Goal: Task Accomplishment & Management: Manage account settings

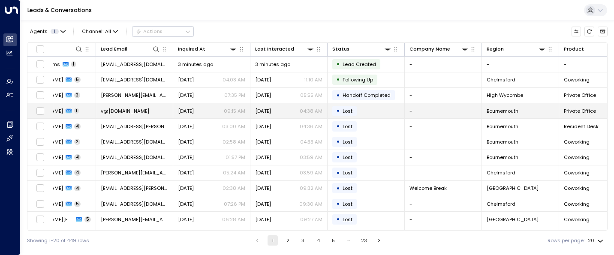
scroll to position [0, 57]
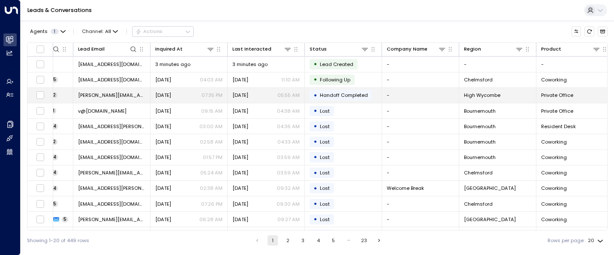
click at [100, 91] on td "[PERSON_NAME][EMAIL_ADDRESS][DOMAIN_NAME]" at bounding box center [111, 95] width 77 height 15
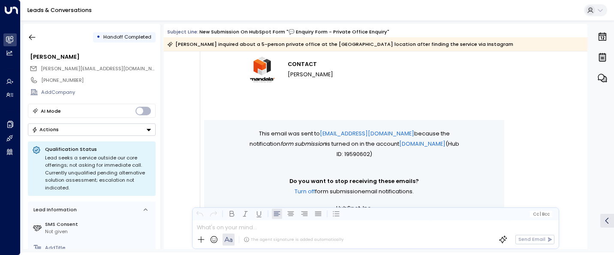
scroll to position [617, 0]
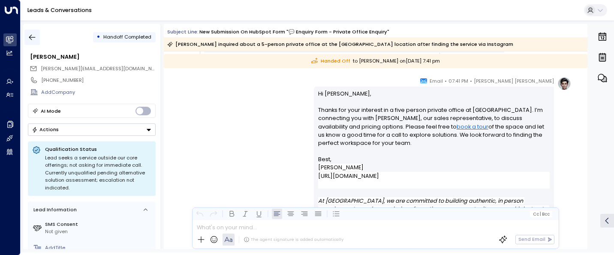
click at [31, 40] on icon "button" at bounding box center [32, 37] width 9 height 9
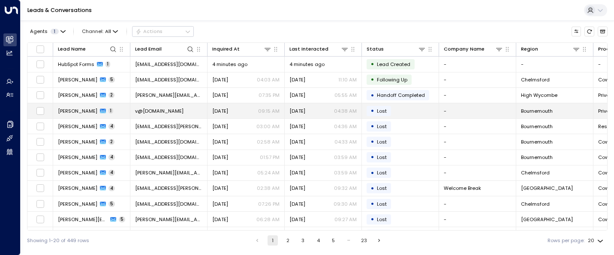
click at [88, 109] on span "[PERSON_NAME]" at bounding box center [77, 111] width 39 height 7
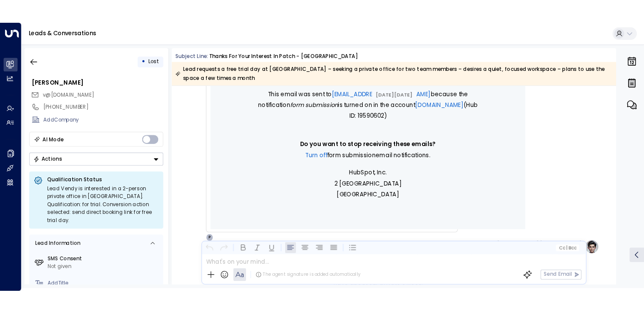
scroll to position [575, 0]
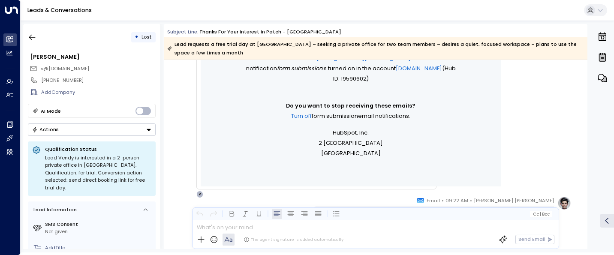
drag, startPoint x: 607, startPoint y: 250, endPoint x: 631, endPoint y: 309, distance: 64.1
click at [614, 253] on html "Overview Leads & Conversations Leads & Conversations Analytics Analytics Agents…" at bounding box center [307, 126] width 614 height 253
click at [598, 244] on div "0" at bounding box center [602, 136] width 22 height 225
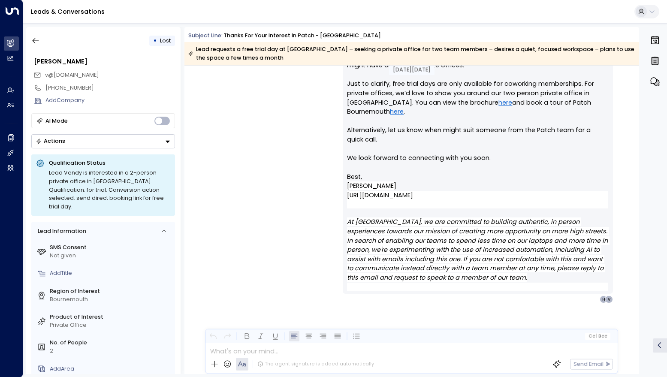
scroll to position [805, 0]
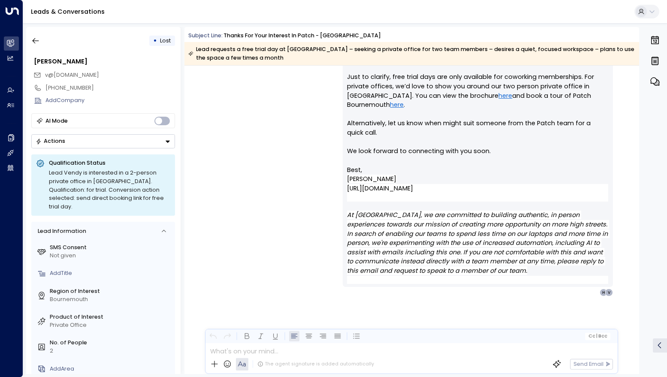
click at [122, 13] on div "Leads & Conversations" at bounding box center [345, 12] width 644 height 24
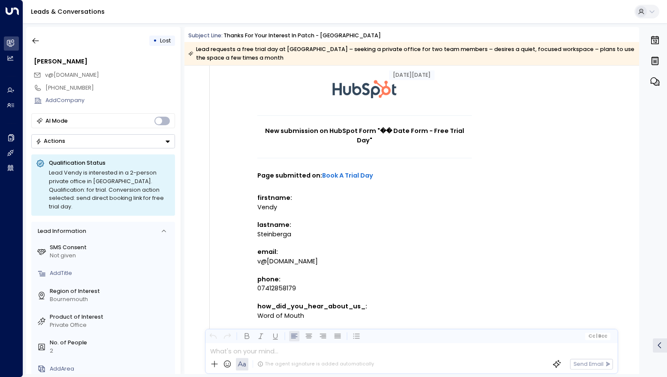
scroll to position [0, 0]
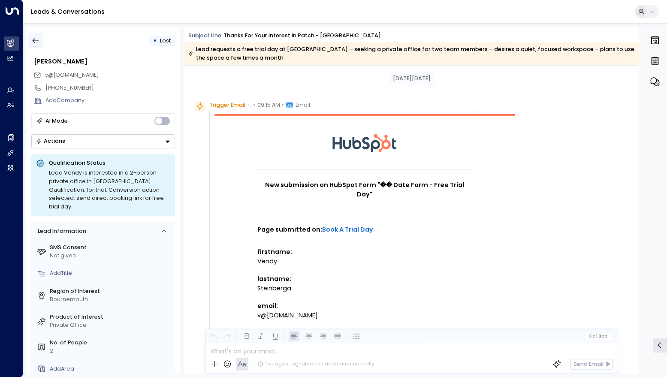
click at [38, 39] on icon "button" at bounding box center [35, 40] width 9 height 9
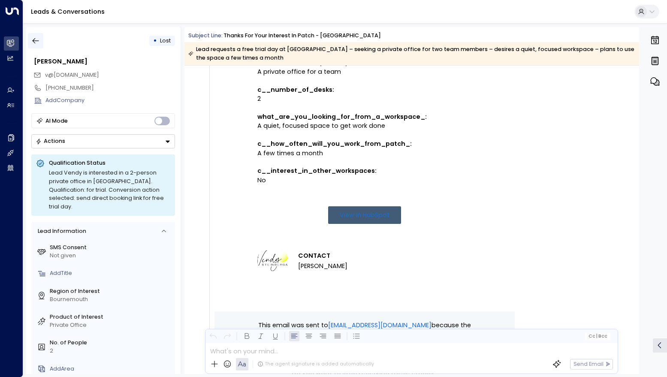
click at [38, 39] on icon "button" at bounding box center [35, 40] width 9 height 9
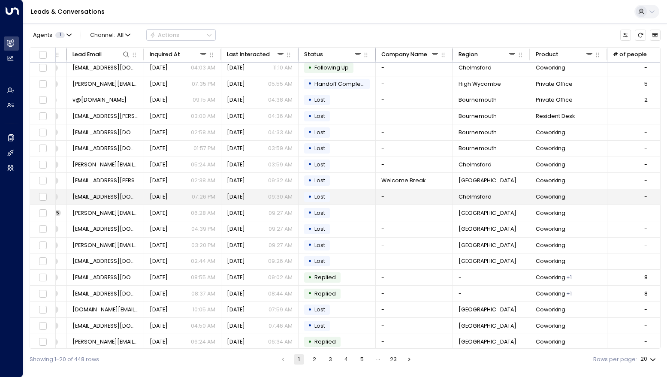
scroll to position [39, 66]
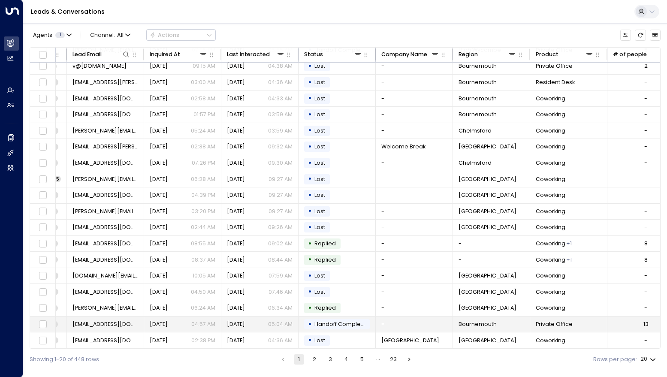
click at [103, 255] on td "[EMAIL_ADDRESS][DOMAIN_NAME]" at bounding box center [105, 325] width 77 height 16
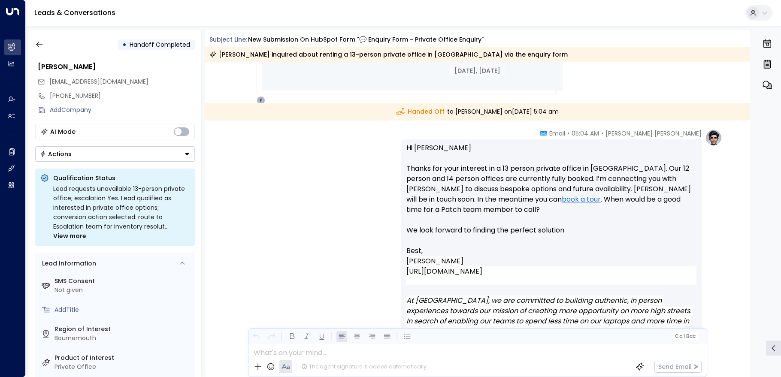
scroll to position [646, 0]
click at [39, 45] on icon "button" at bounding box center [39, 45] width 6 height 6
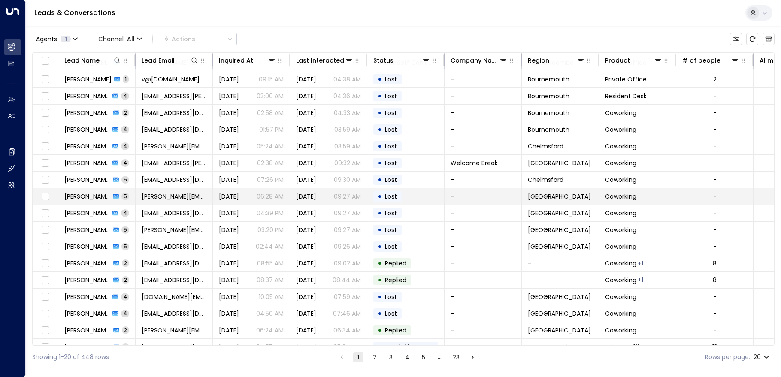
scroll to position [61, 0]
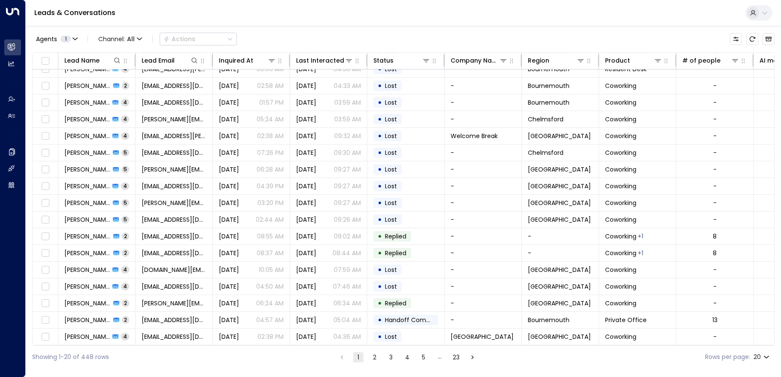
click at [374, 255] on button "2" at bounding box center [374, 357] width 10 height 10
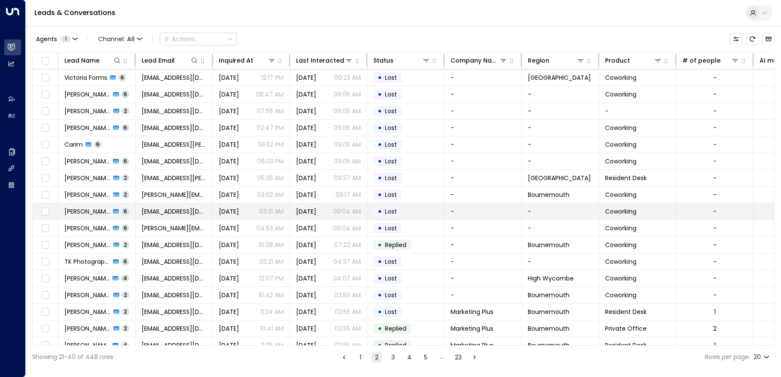
scroll to position [61, 0]
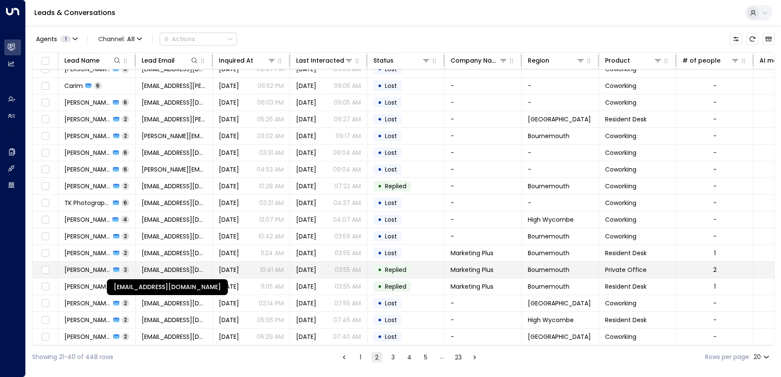
click at [158, 255] on span "matt.brunt@marketingplusagency.com" at bounding box center [174, 270] width 65 height 9
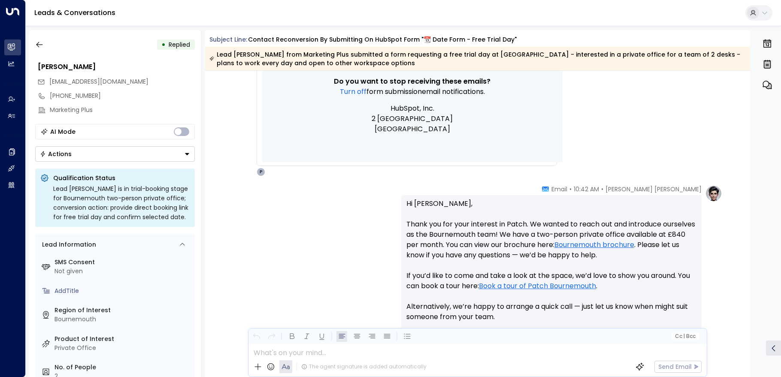
scroll to position [805, 0]
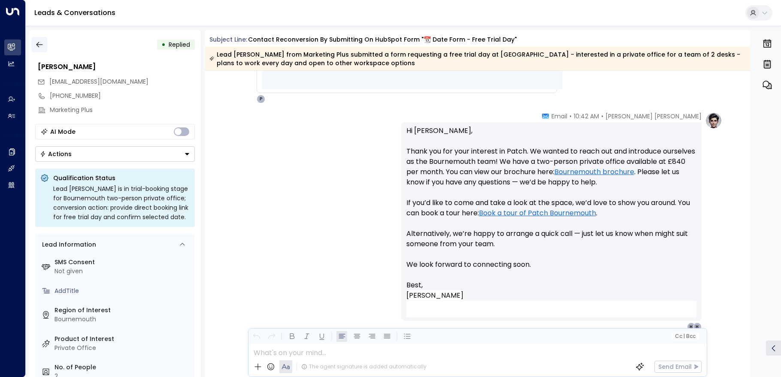
click at [38, 45] on icon "button" at bounding box center [39, 45] width 6 height 6
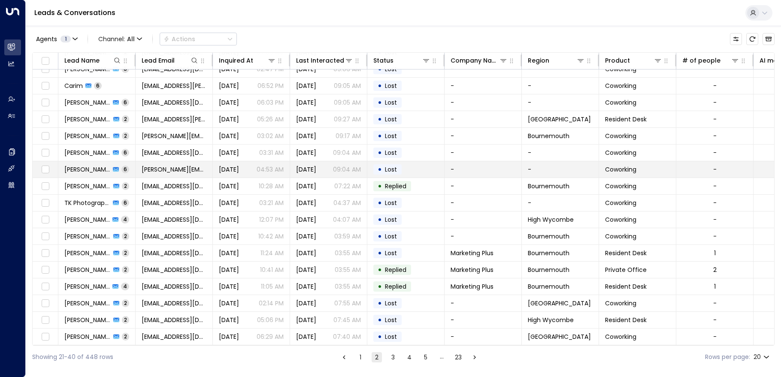
scroll to position [61, 0]
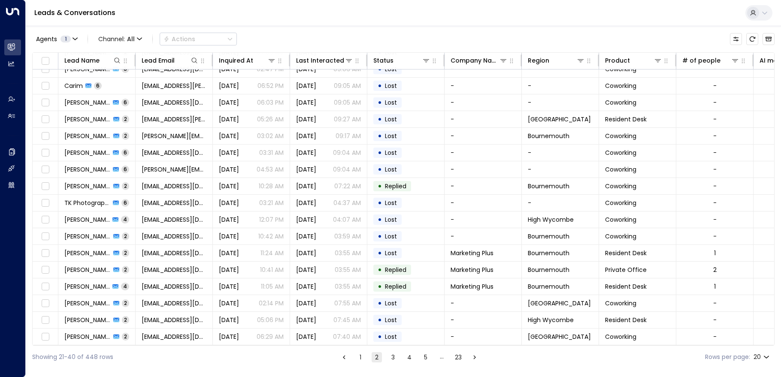
click at [388, 255] on button "3" at bounding box center [393, 357] width 10 height 10
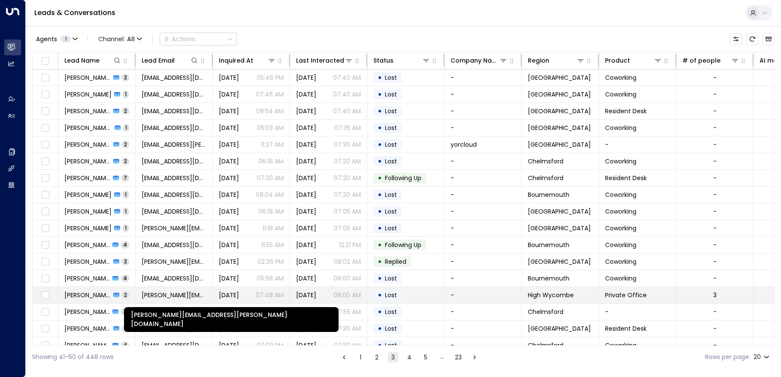
click at [157, 255] on span "[PERSON_NAME][EMAIL_ADDRESS][PERSON_NAME][DOMAIN_NAME]" at bounding box center [174, 295] width 65 height 9
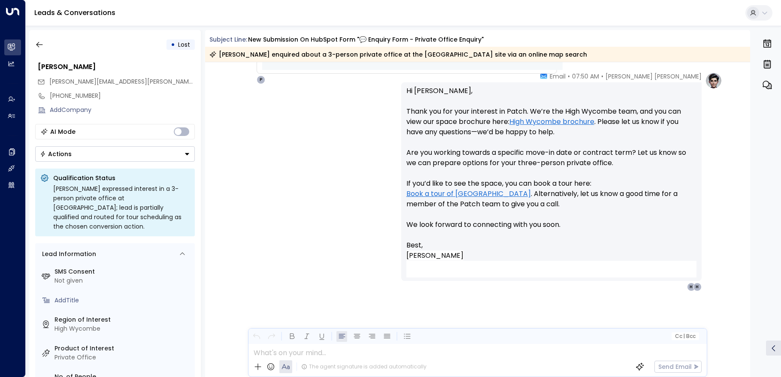
scroll to position [663, 0]
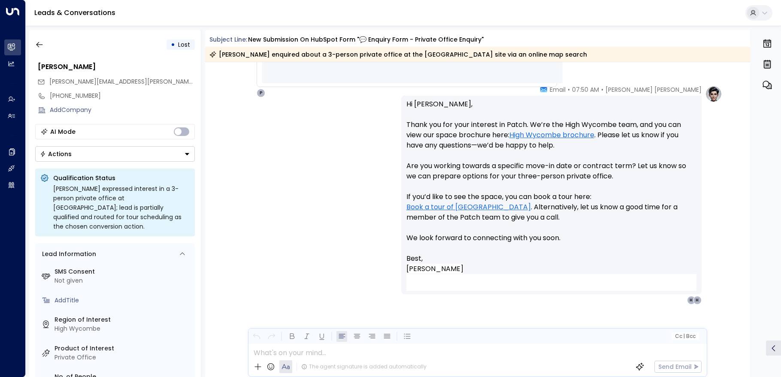
click at [439, 207] on link "Book a tour of [GEOGRAPHIC_DATA]" at bounding box center [468, 207] width 124 height 10
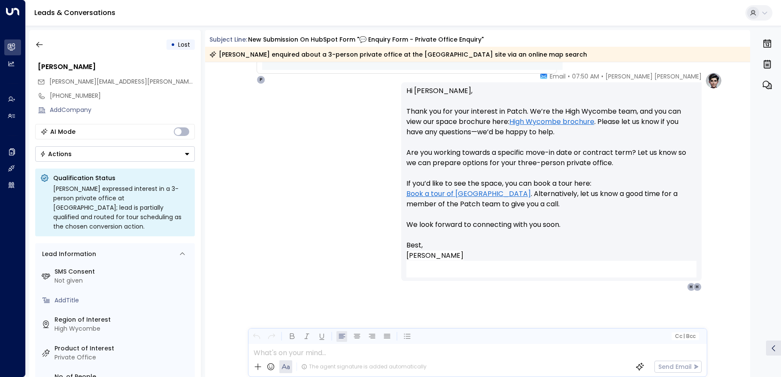
scroll to position [656, 0]
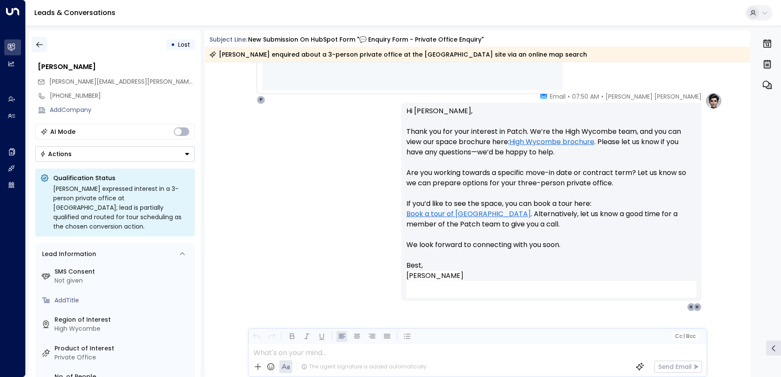
click at [37, 49] on button "button" at bounding box center [39, 44] width 15 height 15
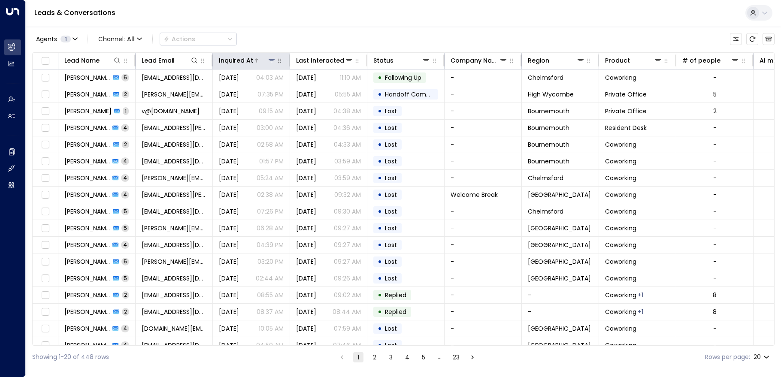
click at [241, 60] on div "Inquired At" at bounding box center [236, 60] width 34 height 10
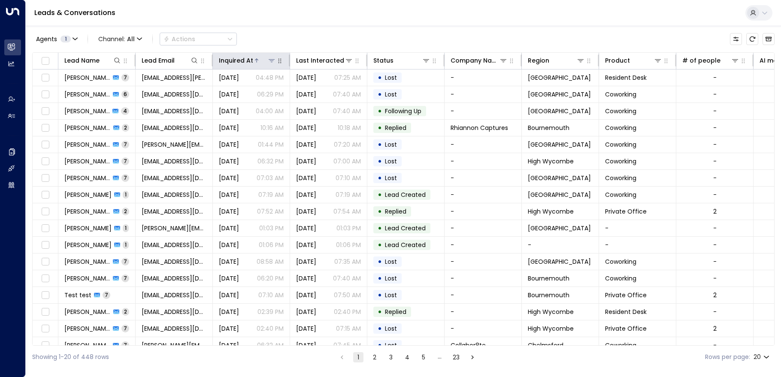
click at [239, 60] on div "Inquired At" at bounding box center [236, 60] width 34 height 10
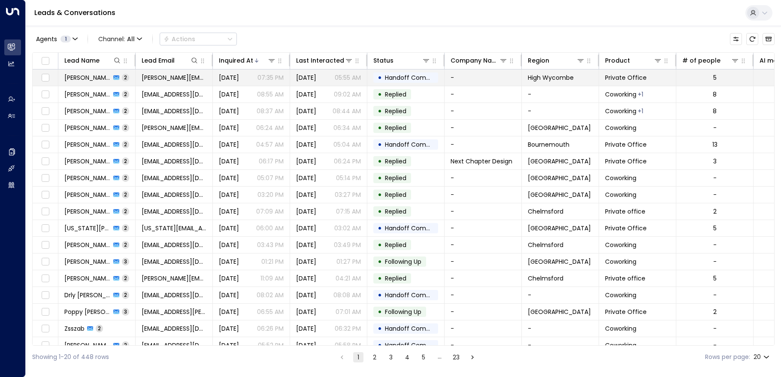
click at [96, 76] on span "[PERSON_NAME]" at bounding box center [87, 77] width 46 height 9
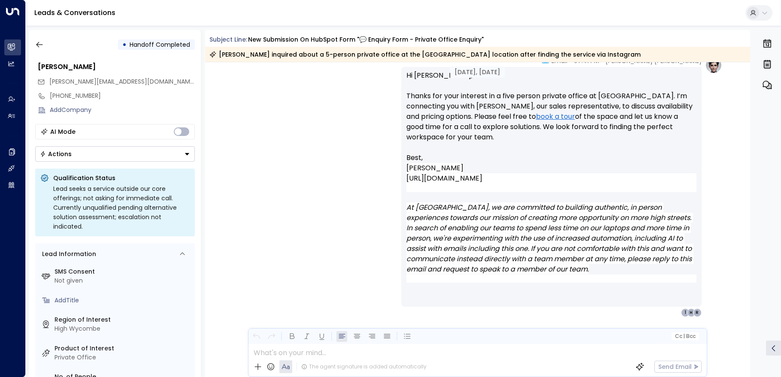
scroll to position [719, 0]
click at [36, 44] on icon "button" at bounding box center [39, 44] width 9 height 9
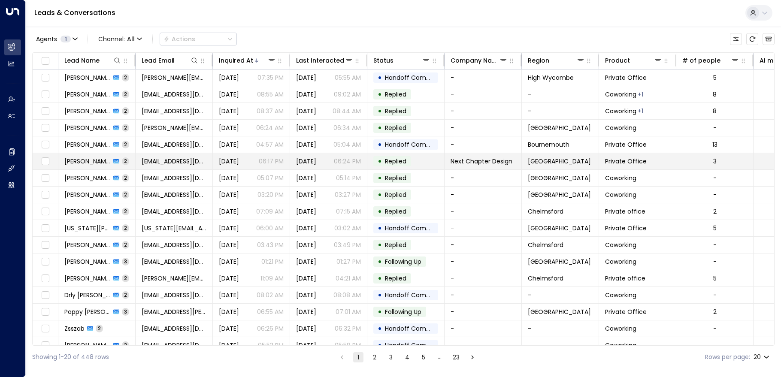
click at [92, 154] on td "[PERSON_NAME] 2" at bounding box center [96, 161] width 77 height 16
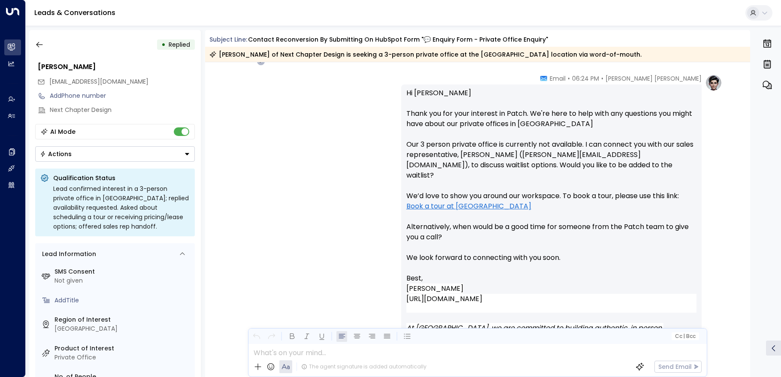
scroll to position [700, 0]
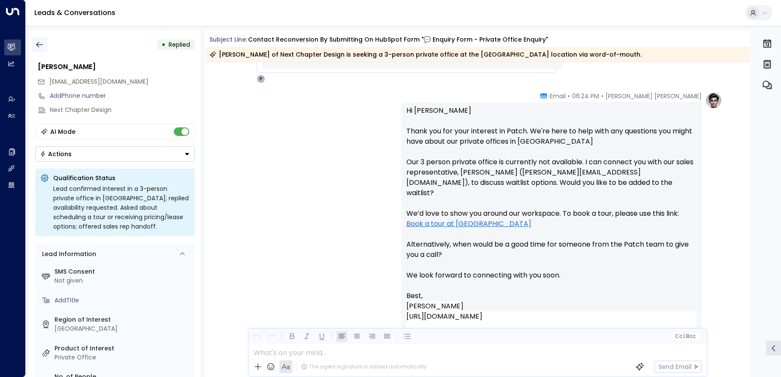
click at [39, 45] on icon "button" at bounding box center [39, 45] width 6 height 6
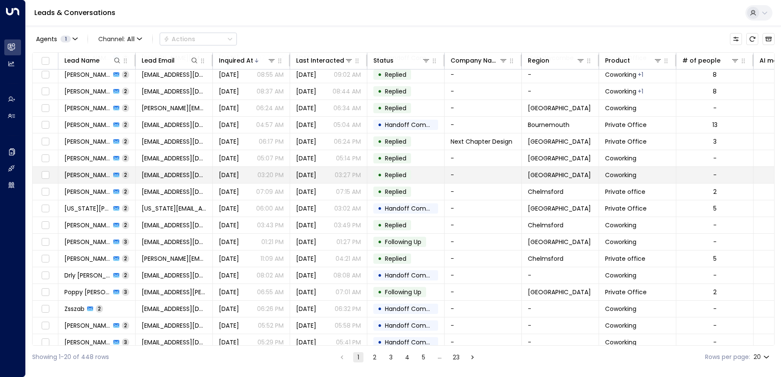
scroll to position [24, 0]
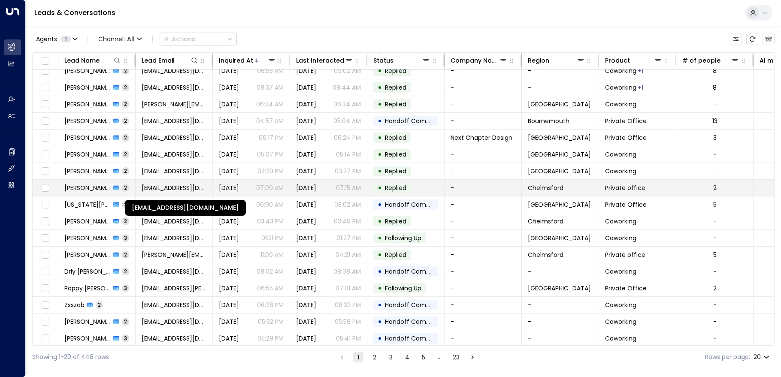
click at [182, 185] on span "[EMAIL_ADDRESS][DOMAIN_NAME]" at bounding box center [174, 188] width 65 height 9
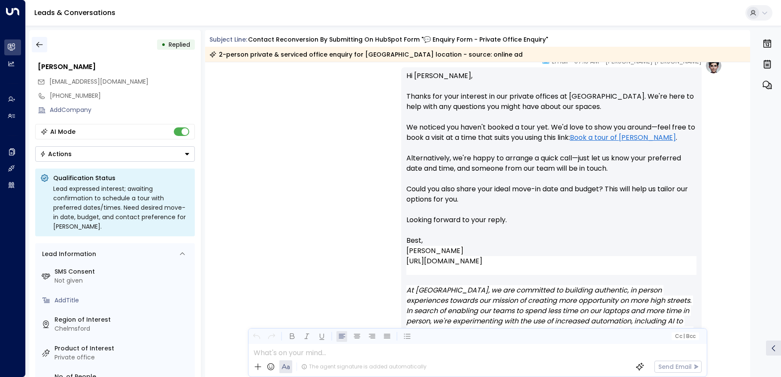
click at [41, 41] on icon "button" at bounding box center [39, 44] width 9 height 9
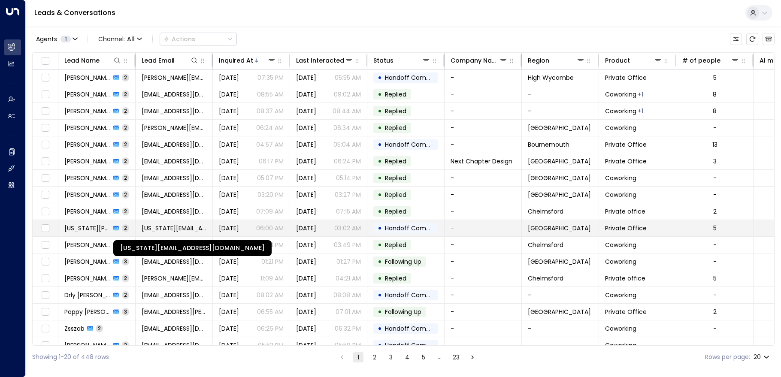
click at [145, 226] on span "[US_STATE][EMAIL_ADDRESS][DOMAIN_NAME]" at bounding box center [174, 228] width 65 height 9
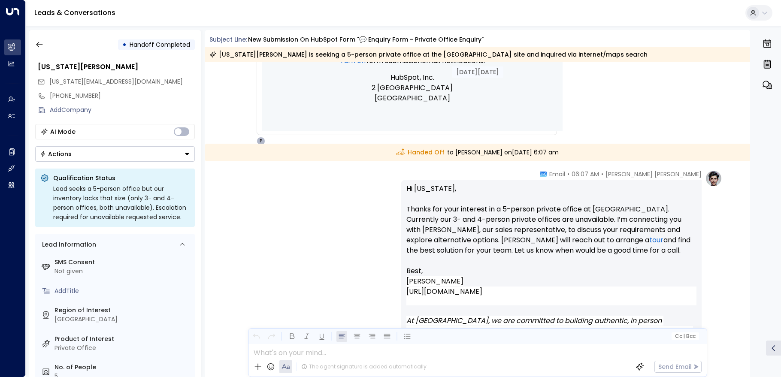
scroll to position [619, 0]
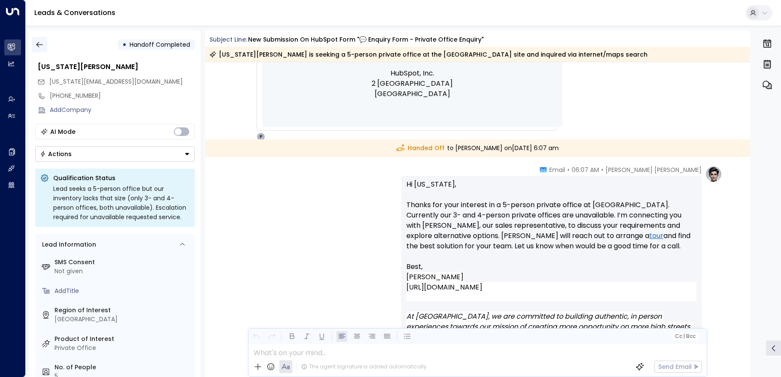
click at [33, 42] on button "button" at bounding box center [39, 44] width 15 height 15
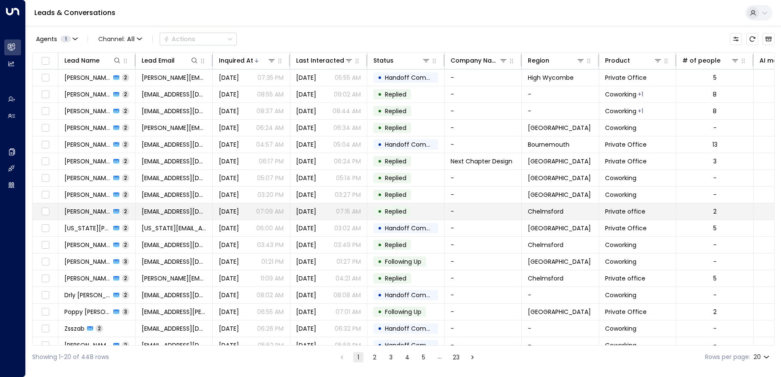
click at [91, 210] on span "[PERSON_NAME]" at bounding box center [87, 211] width 46 height 9
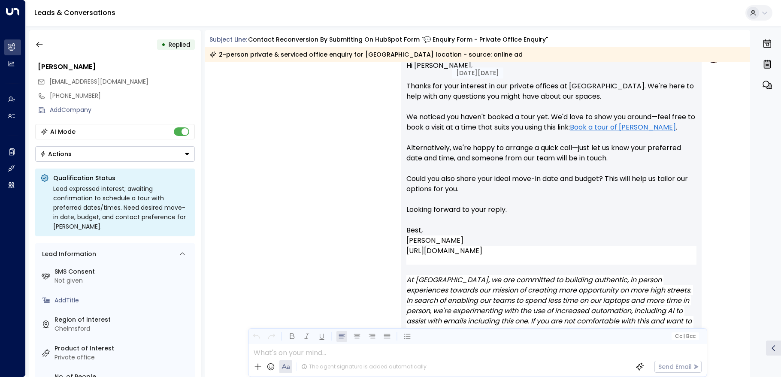
scroll to position [692, 0]
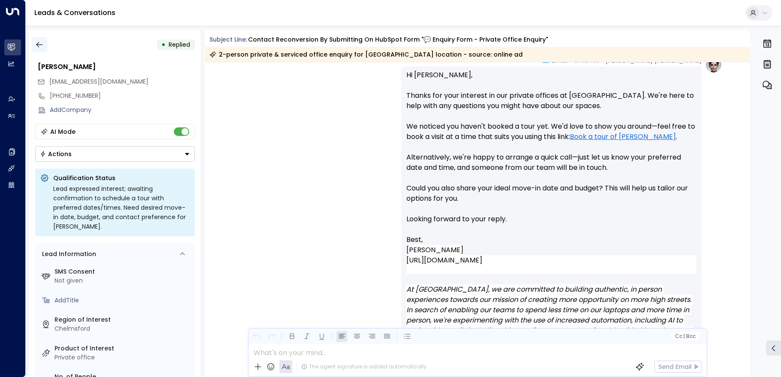
click at [33, 46] on button "button" at bounding box center [39, 44] width 15 height 15
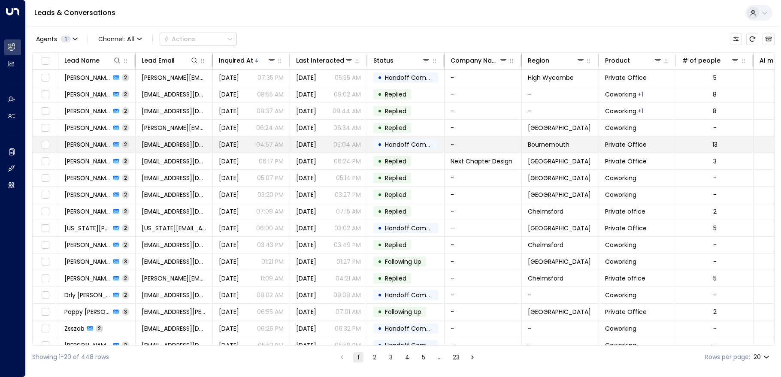
click at [91, 143] on span "[PERSON_NAME]" at bounding box center [87, 144] width 46 height 9
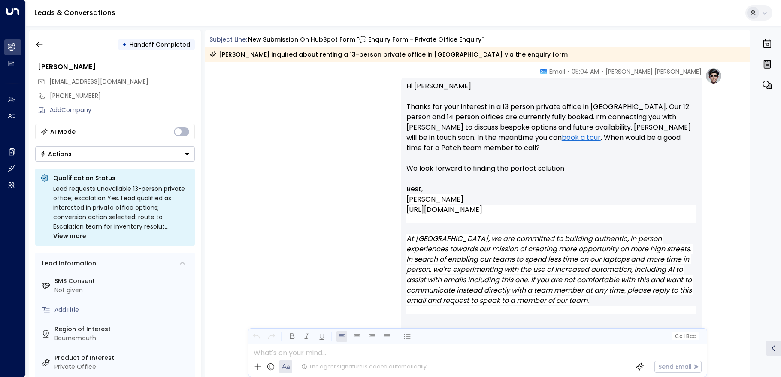
scroll to position [727, 0]
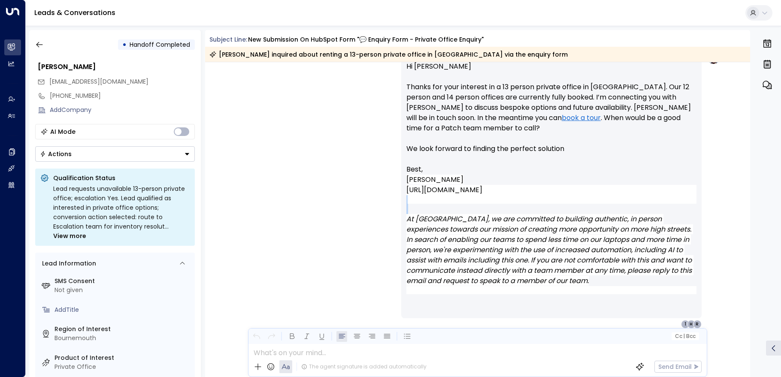
click at [433, 204] on div "Hi [PERSON_NAME] Thanks for your interest in a 13 person private office in [GEO…" at bounding box center [551, 188] width 290 height 254
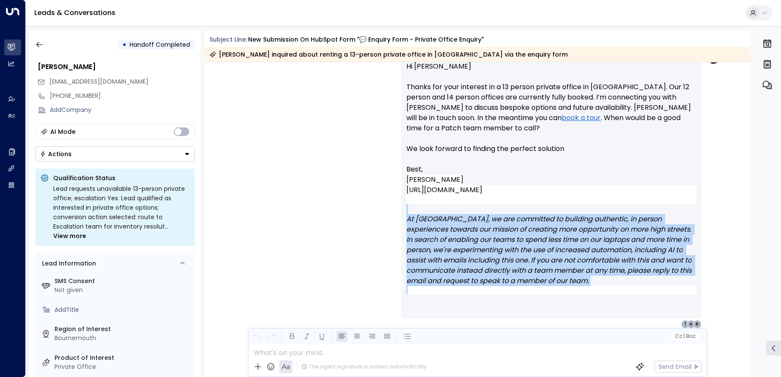
drag, startPoint x: 427, startPoint y: 205, endPoint x: 519, endPoint y: 305, distance: 136.0
click at [519, 305] on div "Hi [PERSON_NAME] Thanks for your interest in a 13 person private office in [GEO…" at bounding box center [551, 188] width 300 height 260
click at [39, 42] on icon "button" at bounding box center [39, 44] width 9 height 9
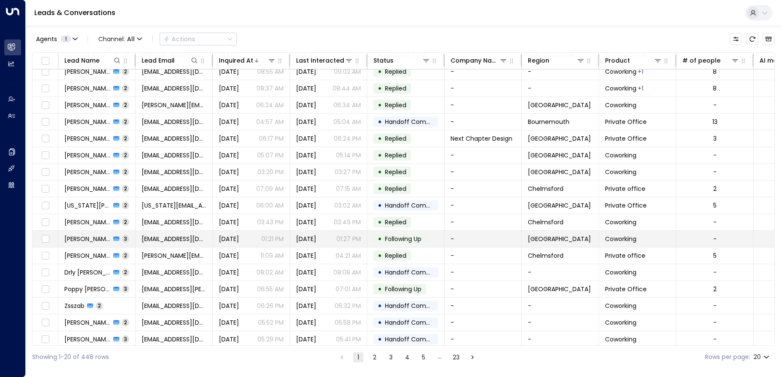
scroll to position [61, 0]
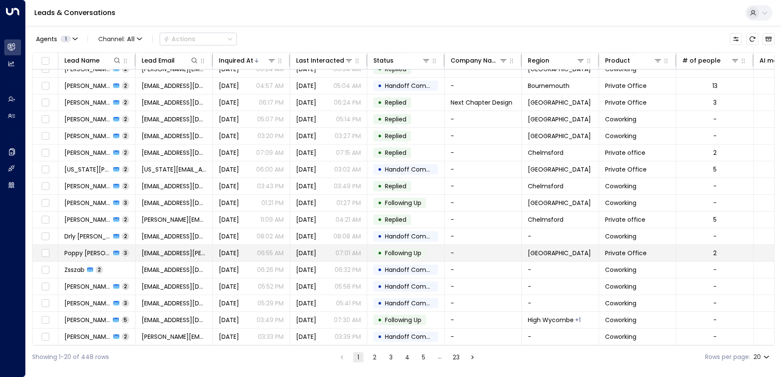
click at [82, 252] on span "Poppy [PERSON_NAME]" at bounding box center [87, 253] width 46 height 9
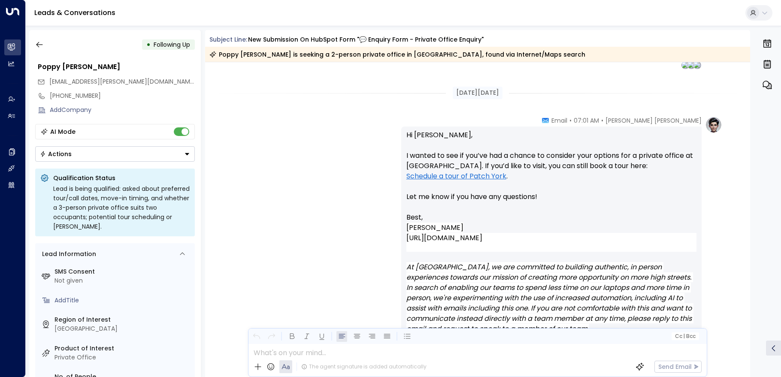
scroll to position [961, 0]
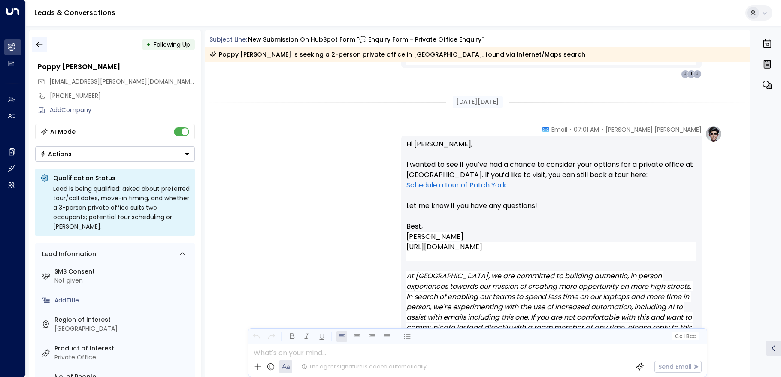
click at [38, 43] on icon "button" at bounding box center [39, 44] width 9 height 9
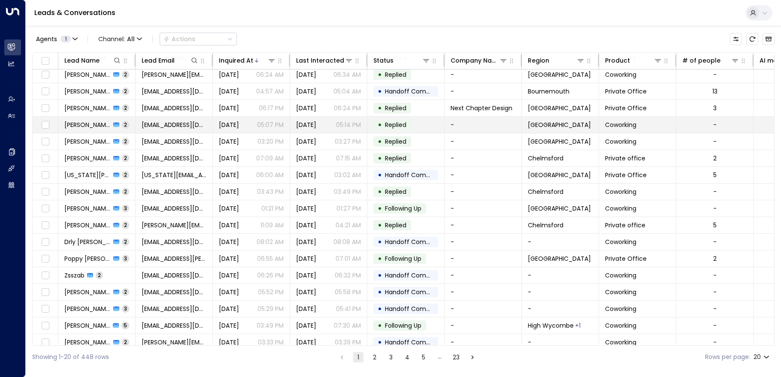
scroll to position [61, 0]
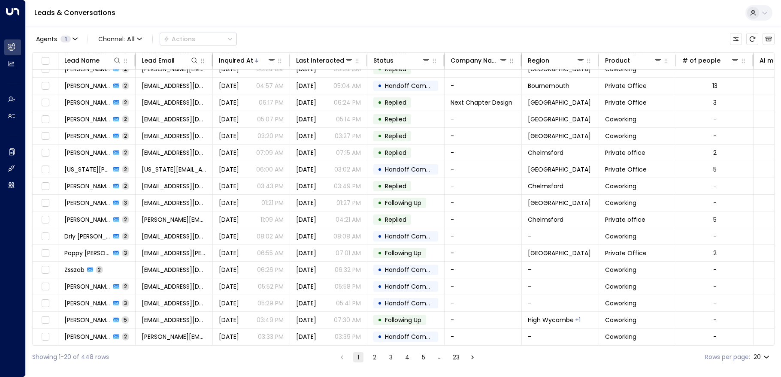
click at [370, 359] on button "2" at bounding box center [374, 357] width 10 height 10
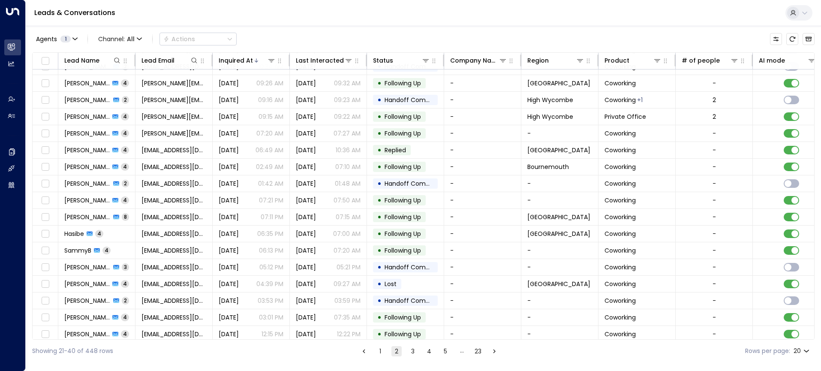
scroll to position [61, 0]
